Goal: Contribute content: Add original content to the website for others to see

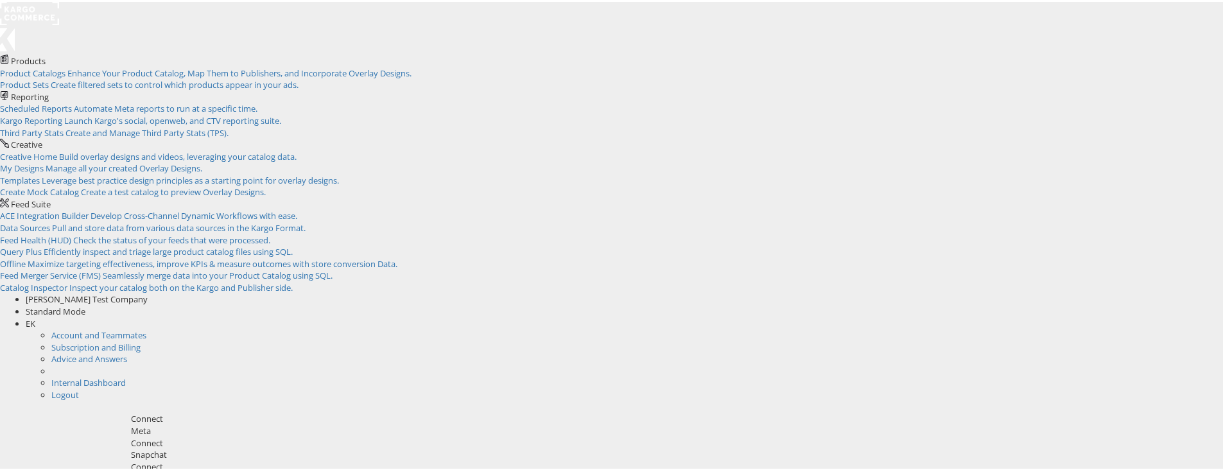
click at [46, 11] on rect at bounding box center [29, 11] width 59 height 23
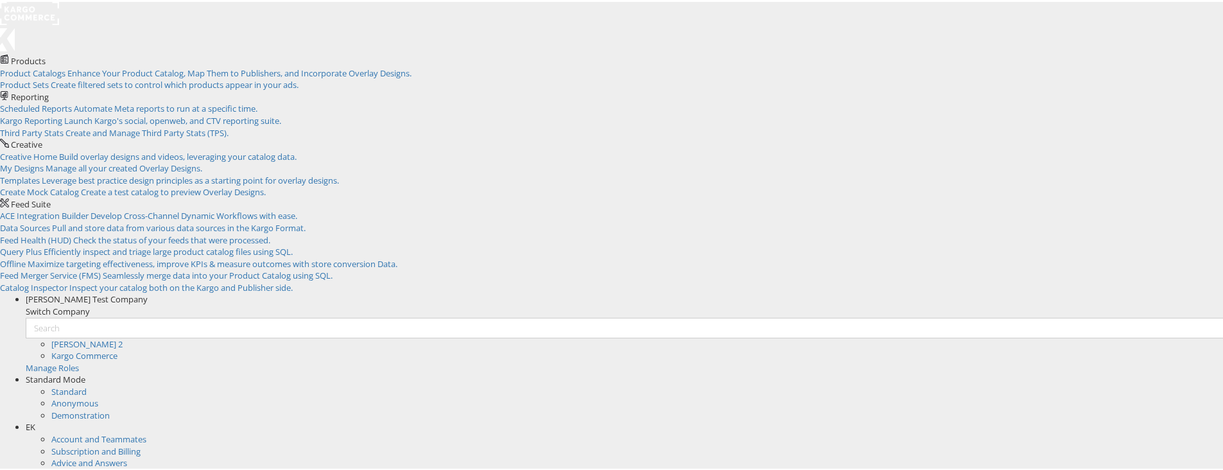
click at [148, 291] on span "[PERSON_NAME] Test Company" at bounding box center [87, 297] width 122 height 12
click at [117, 348] on link "Kargo Commerce" at bounding box center [84, 354] width 66 height 12
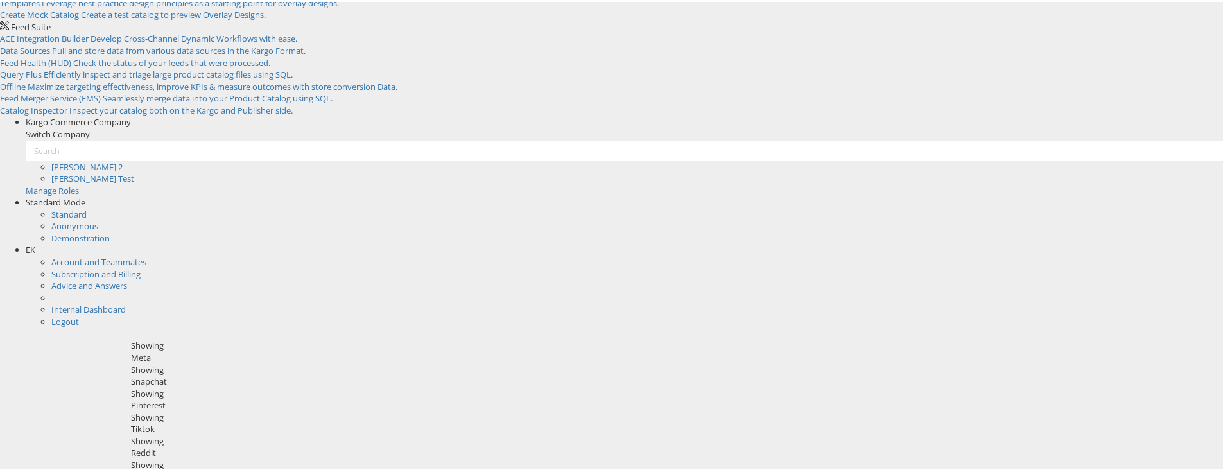
scroll to position [180, 0]
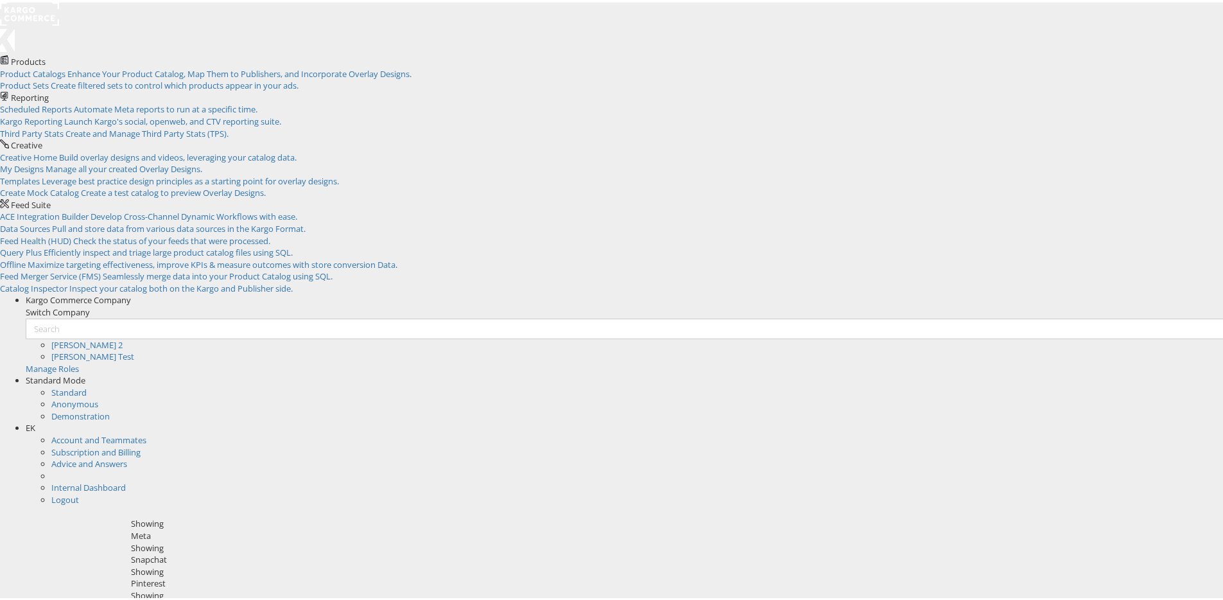
click at [35, 419] on span "EK" at bounding box center [31, 425] width 10 height 12
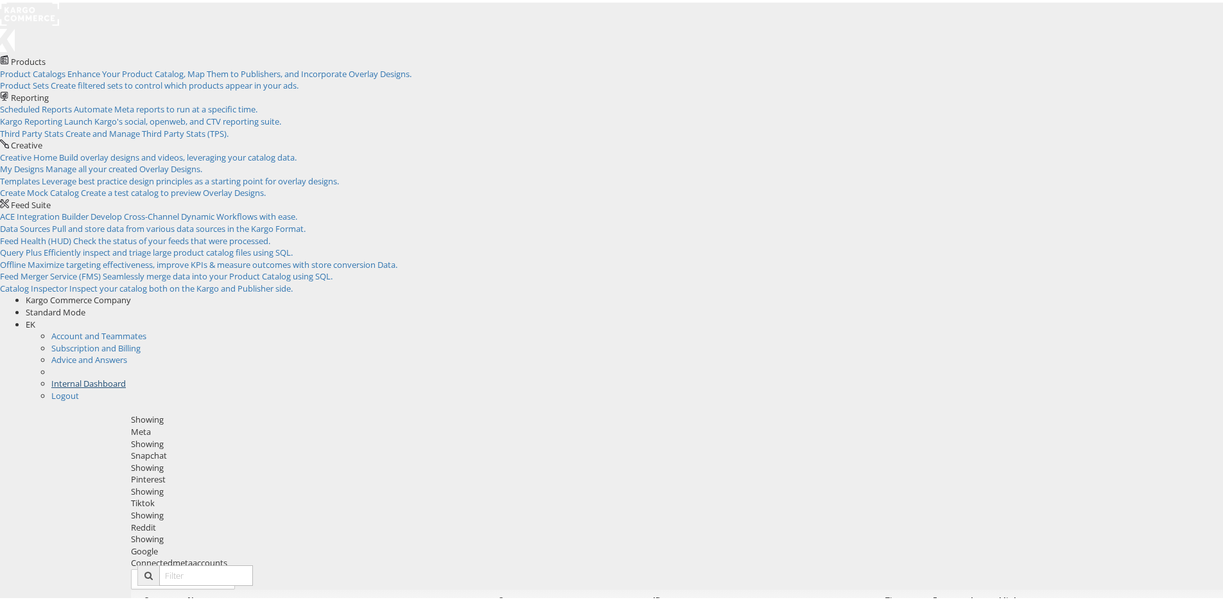
click at [126, 375] on link "Internal Dashboard" at bounding box center [88, 381] width 74 height 12
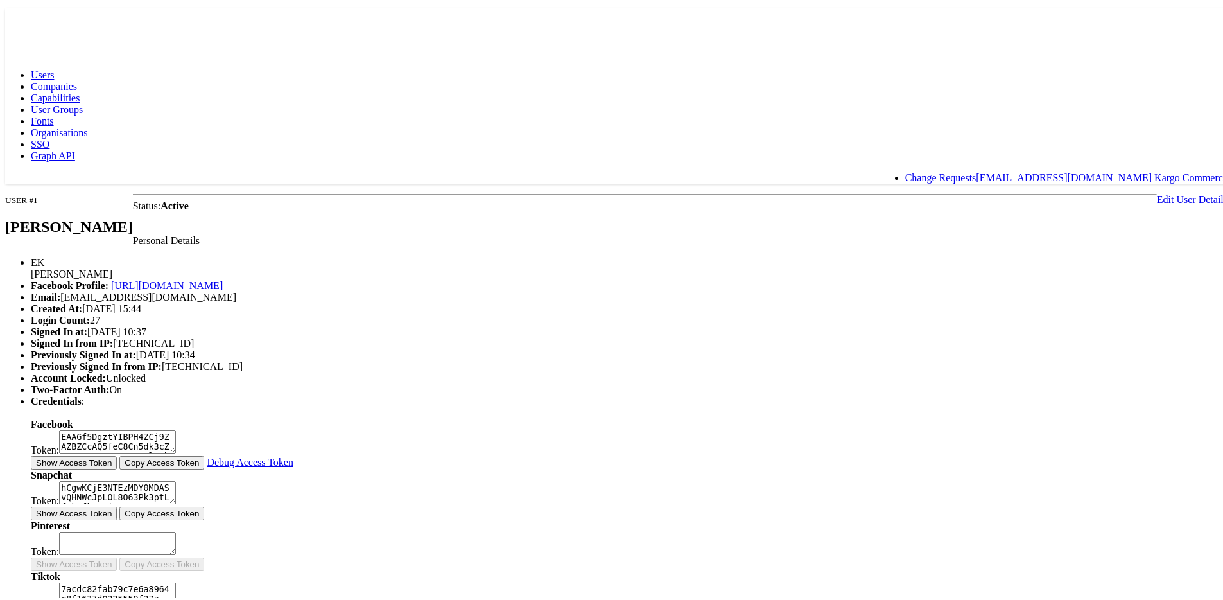
click at [80, 90] on span "Capabilities" at bounding box center [55, 95] width 49 height 11
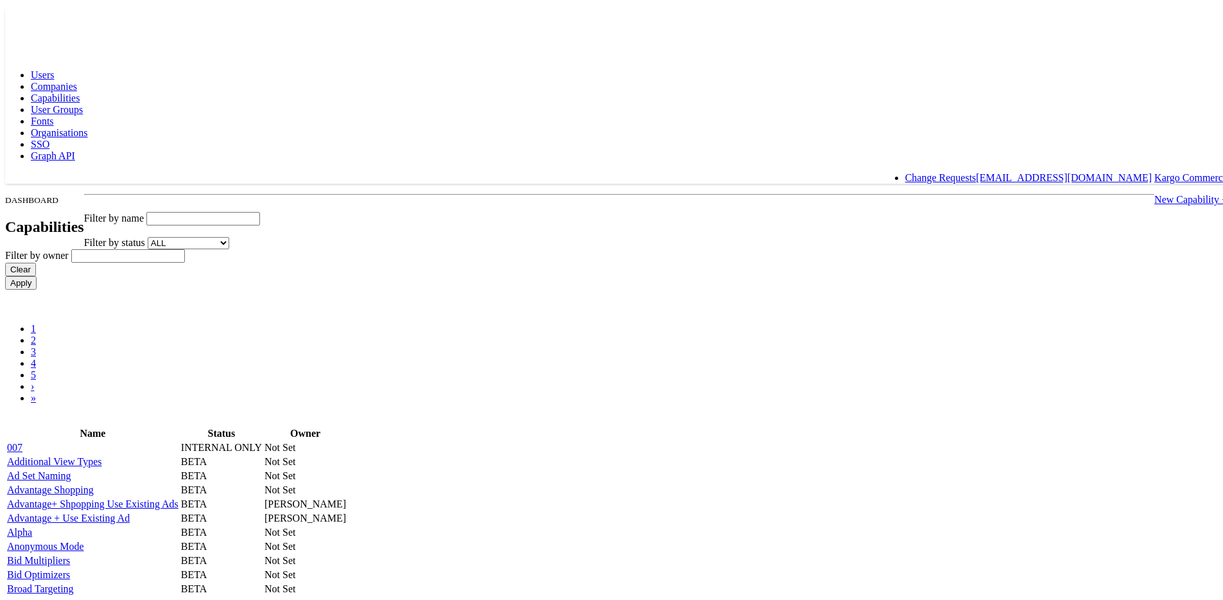
click at [260, 209] on input "text" at bounding box center [203, 215] width 114 height 13
type input "DC"
click at [5, 273] on input "Apply" at bounding box center [20, 279] width 31 height 13
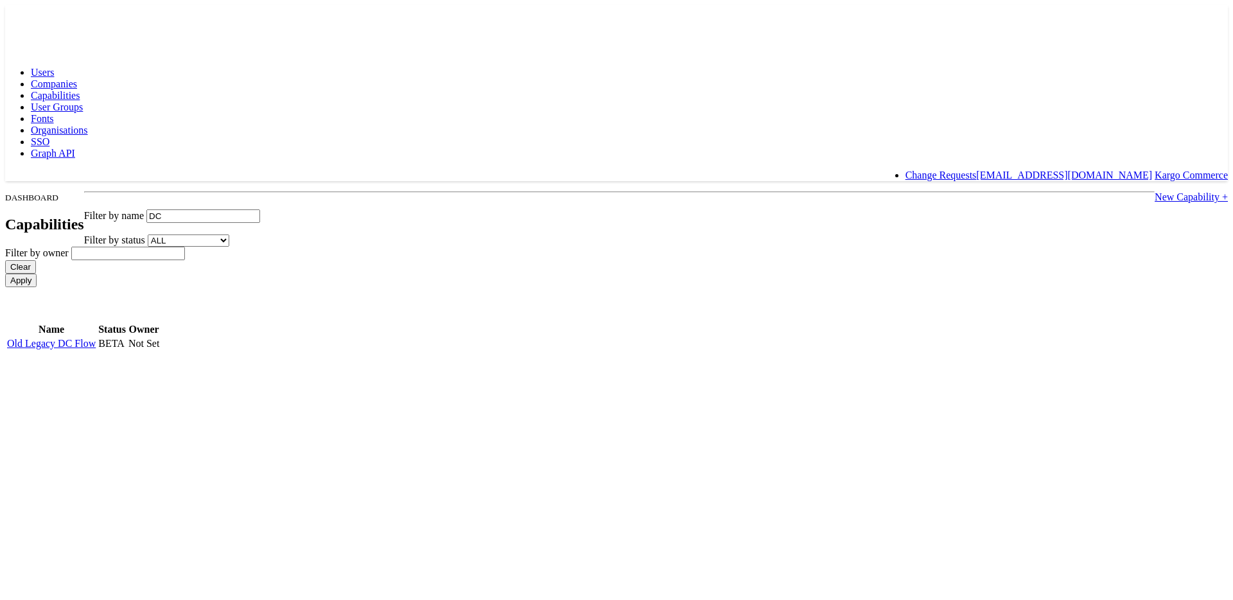
click at [96, 338] on link "Old Legacy DC Flow" at bounding box center [51, 343] width 89 height 11
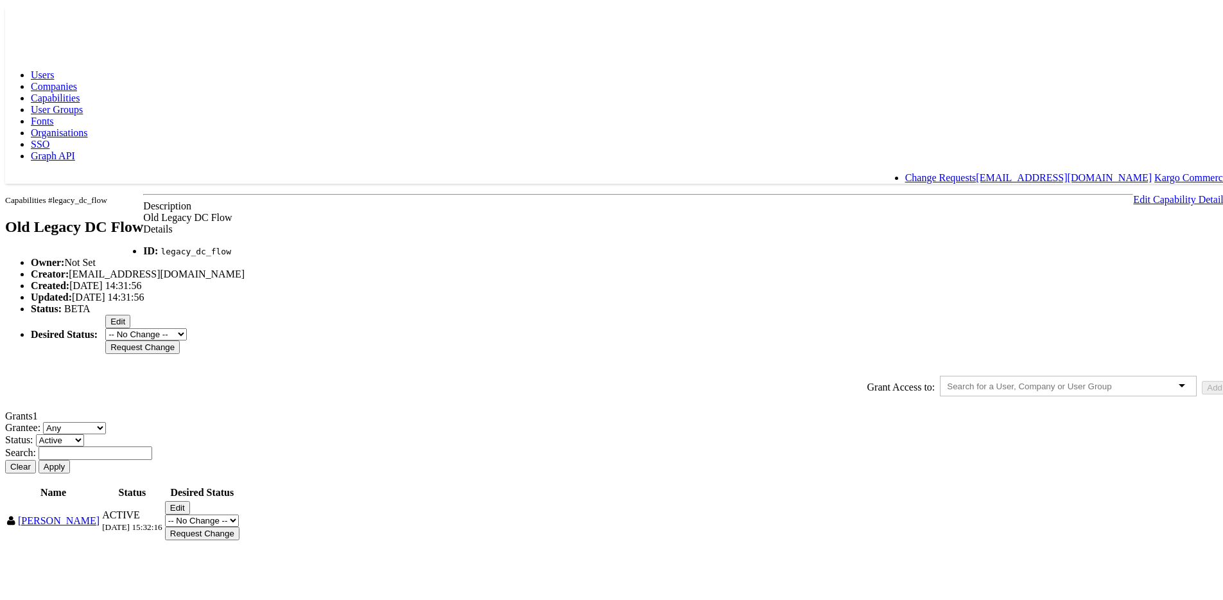
scroll to position [76, 0]
click at [377, 243] on li "ID: legacy_dc_flow" at bounding box center [629, 249] width 1197 height 12
drag, startPoint x: 347, startPoint y: 175, endPoint x: 270, endPoint y: 175, distance: 76.4
click at [270, 243] on li "ID: legacy_dc_flow" at bounding box center [629, 249] width 1197 height 12
copy code "legacy_dc_flow"
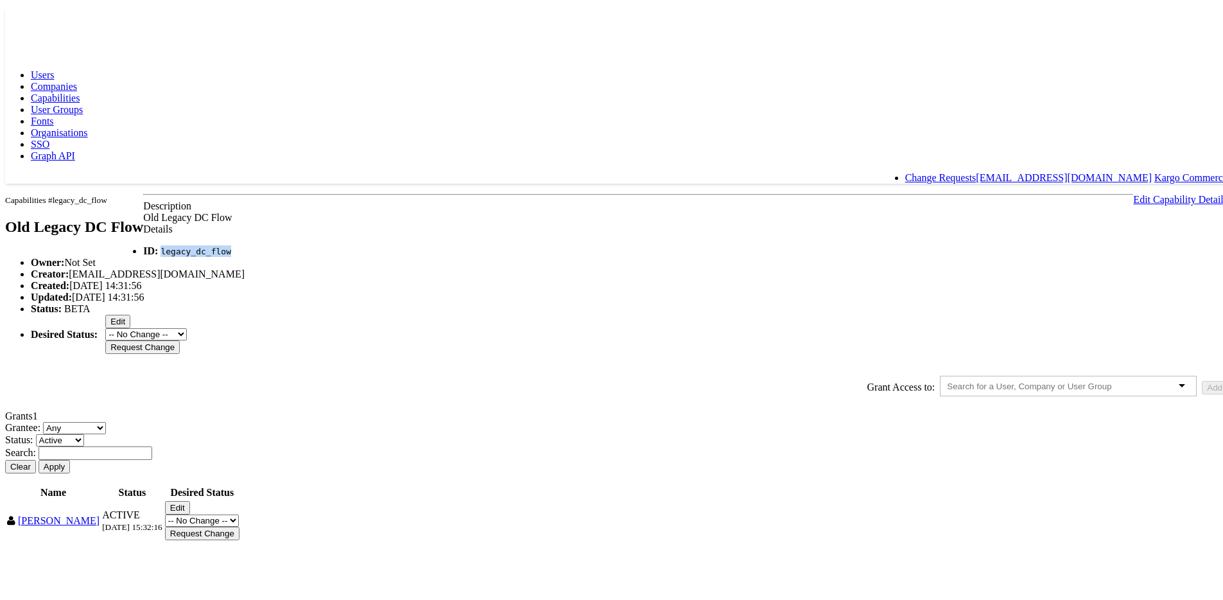
scroll to position [0, 0]
click at [1133, 191] on link "Edit Capability Details" at bounding box center [1180, 196] width 94 height 11
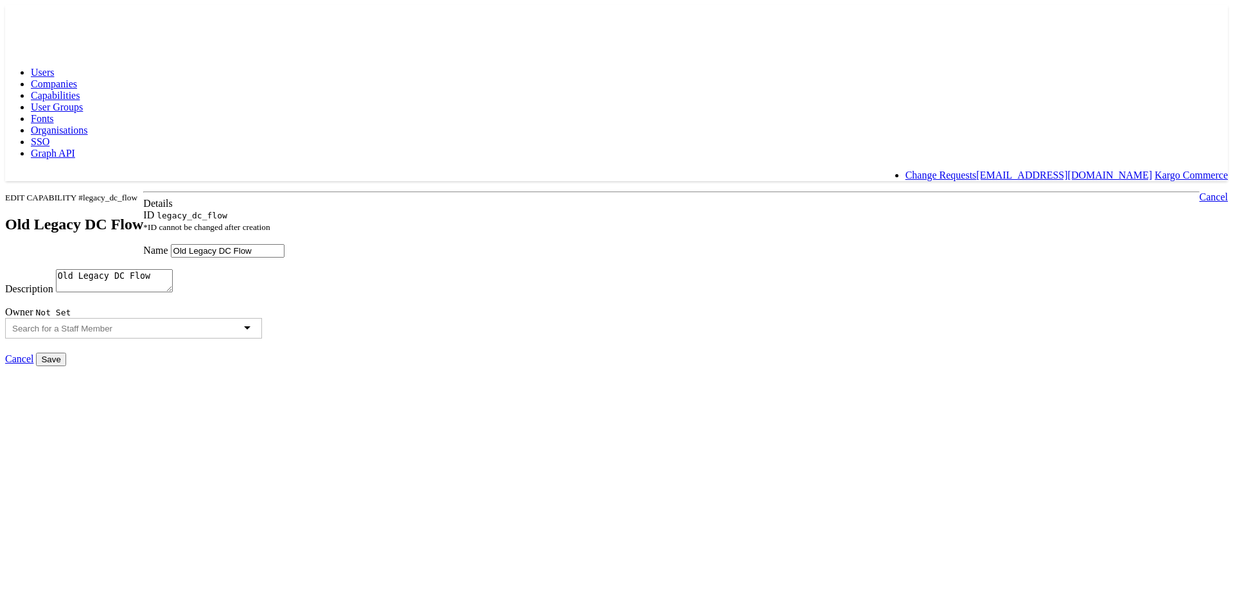
click at [284, 244] on input "Old Legacy DC Flow" at bounding box center [228, 250] width 114 height 13
click at [33, 364] on link "Cancel" at bounding box center [19, 358] width 28 height 11
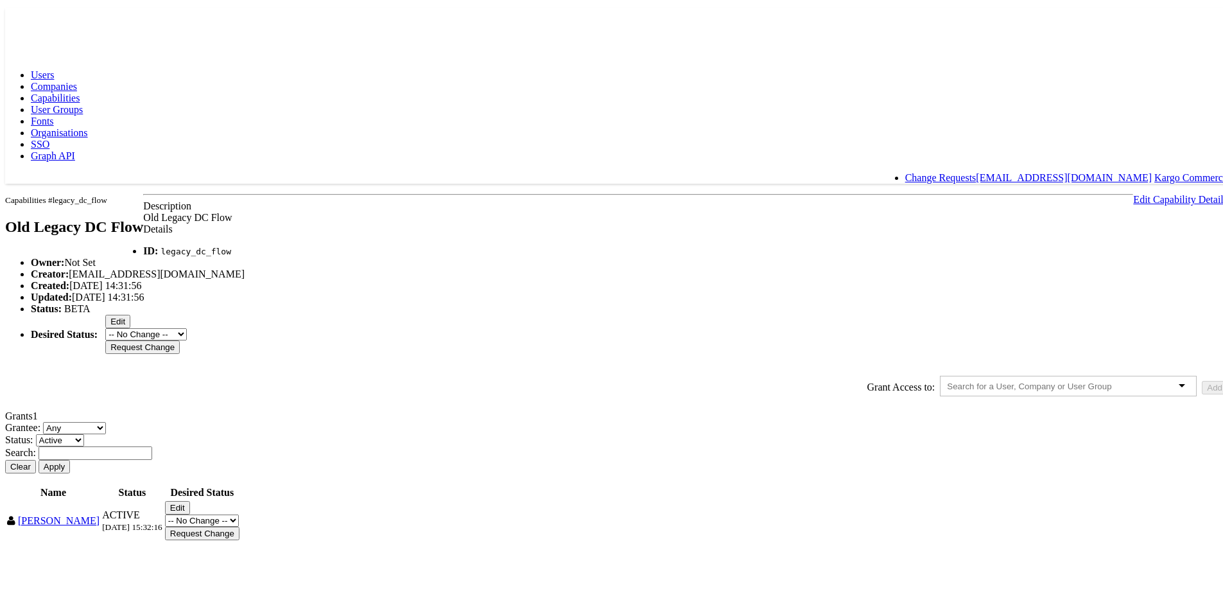
click at [80, 90] on span "Capabilities" at bounding box center [55, 95] width 49 height 11
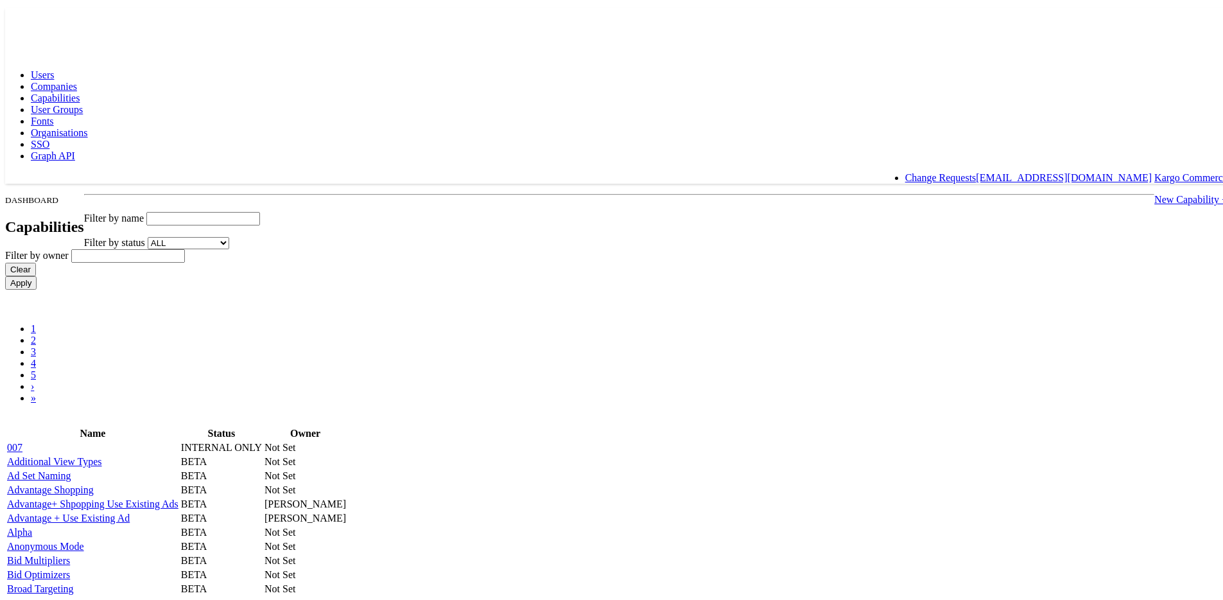
click at [1154, 191] on link "New Capability +" at bounding box center [1190, 196] width 73 height 11
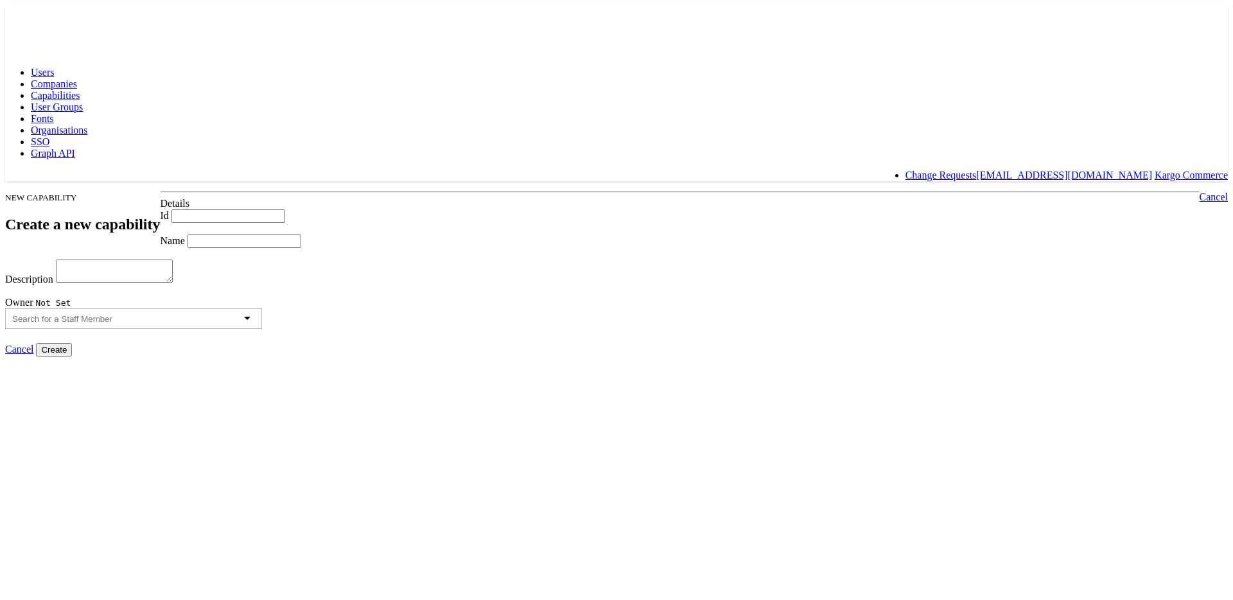
click at [285, 209] on input "Id" at bounding box center [228, 215] width 114 height 13
type input "legacy_dc"
click at [299, 235] on div "Name" at bounding box center [616, 240] width 1222 height 13
click at [291, 248] on input "Name" at bounding box center [244, 240] width 114 height 13
type input "Legacy dc flow"
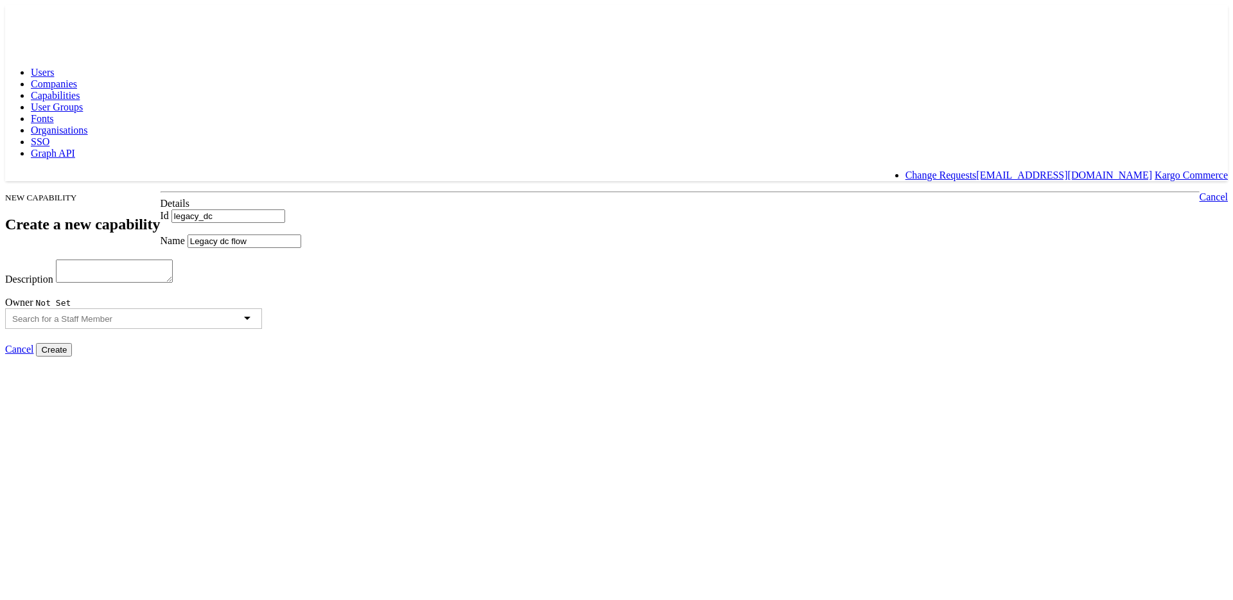
click at [376, 282] on div "Description" at bounding box center [616, 272] width 1222 height 26
click at [173, 282] on textarea "Description" at bounding box center [114, 270] width 117 height 23
type textarea "Old Dc Flow"
click at [597, 331] on div at bounding box center [616, 319] width 1222 height 23
click at [72, 356] on input "Create" at bounding box center [54, 349] width 36 height 13
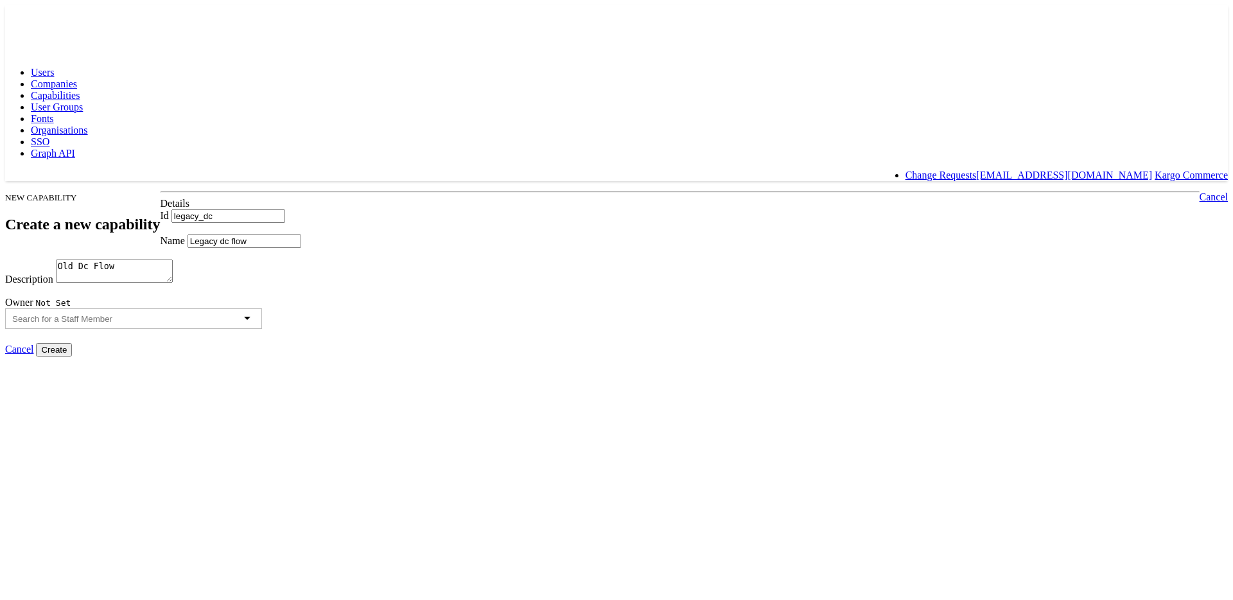
type input "Creating..."
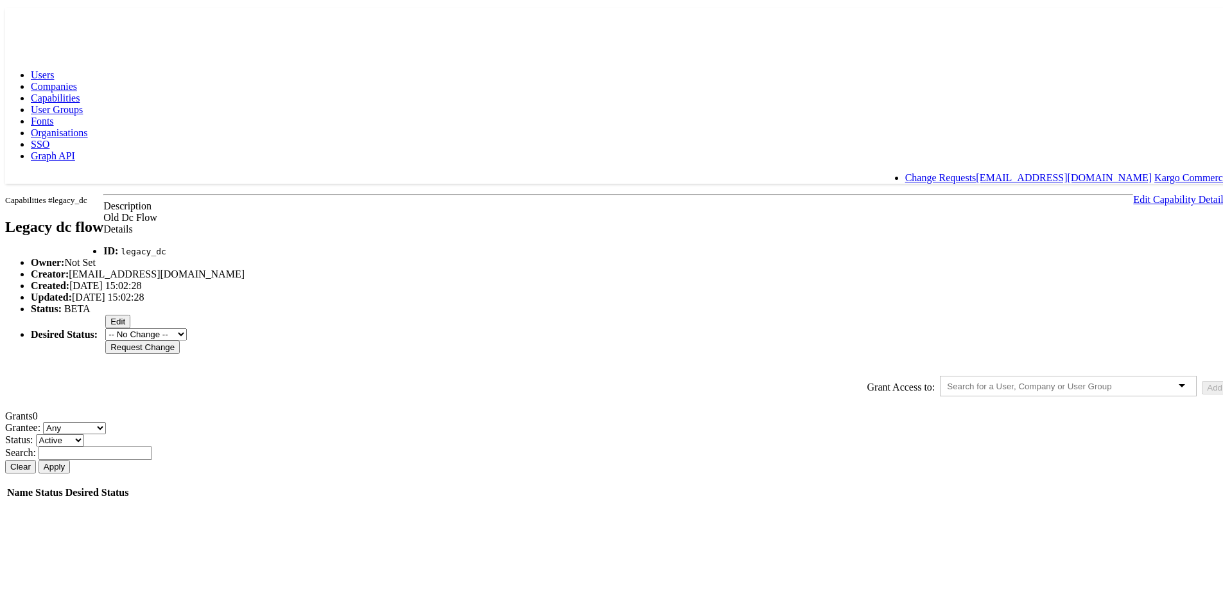
scroll to position [39, 0]
click at [947, 388] on input "text" at bounding box center [1040, 384] width 187 height 10
type input "ek"
click at [1202, 392] on button "Add" at bounding box center [1215, 384] width 26 height 13
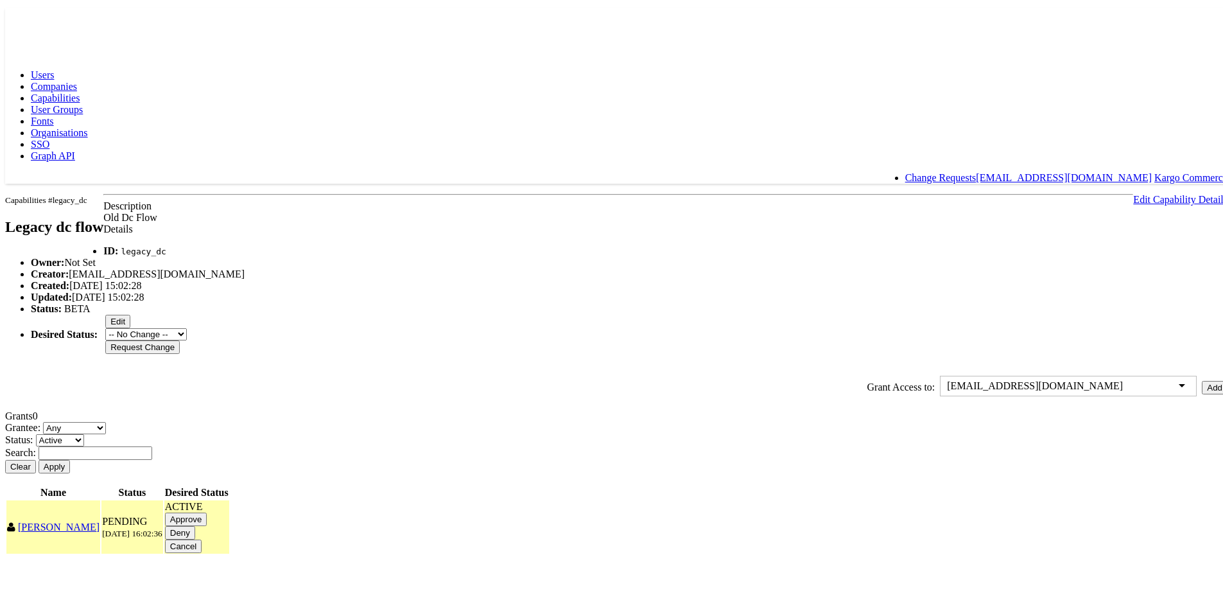
scroll to position [76, 0]
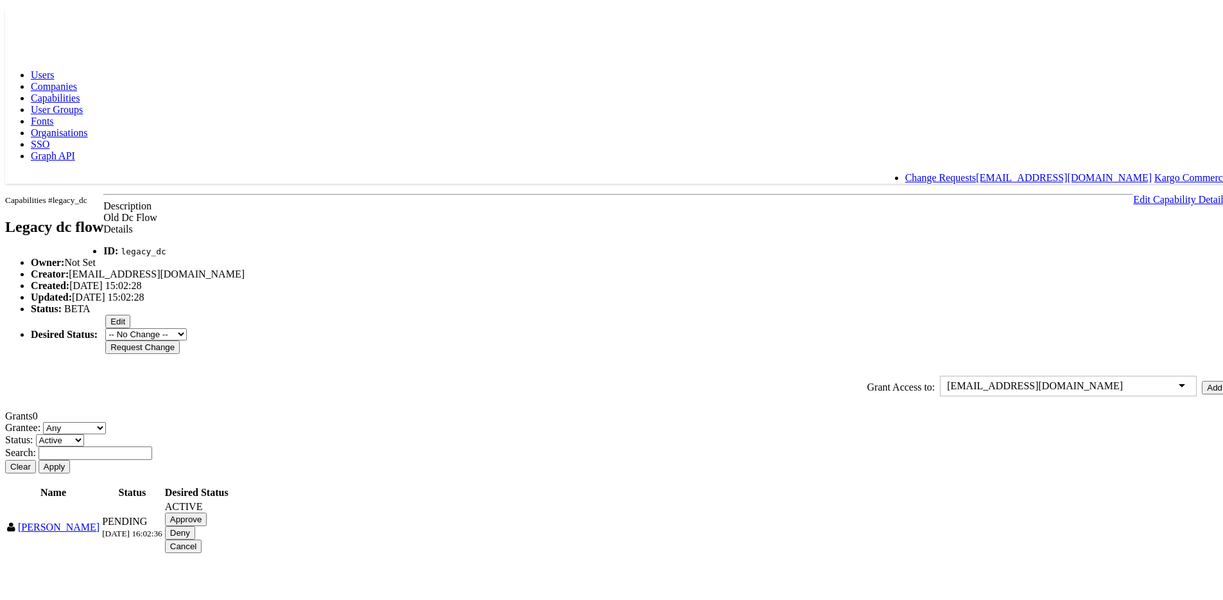
click at [207, 523] on input "Approve" at bounding box center [186, 516] width 42 height 13
